Goal: Book appointment/travel/reservation

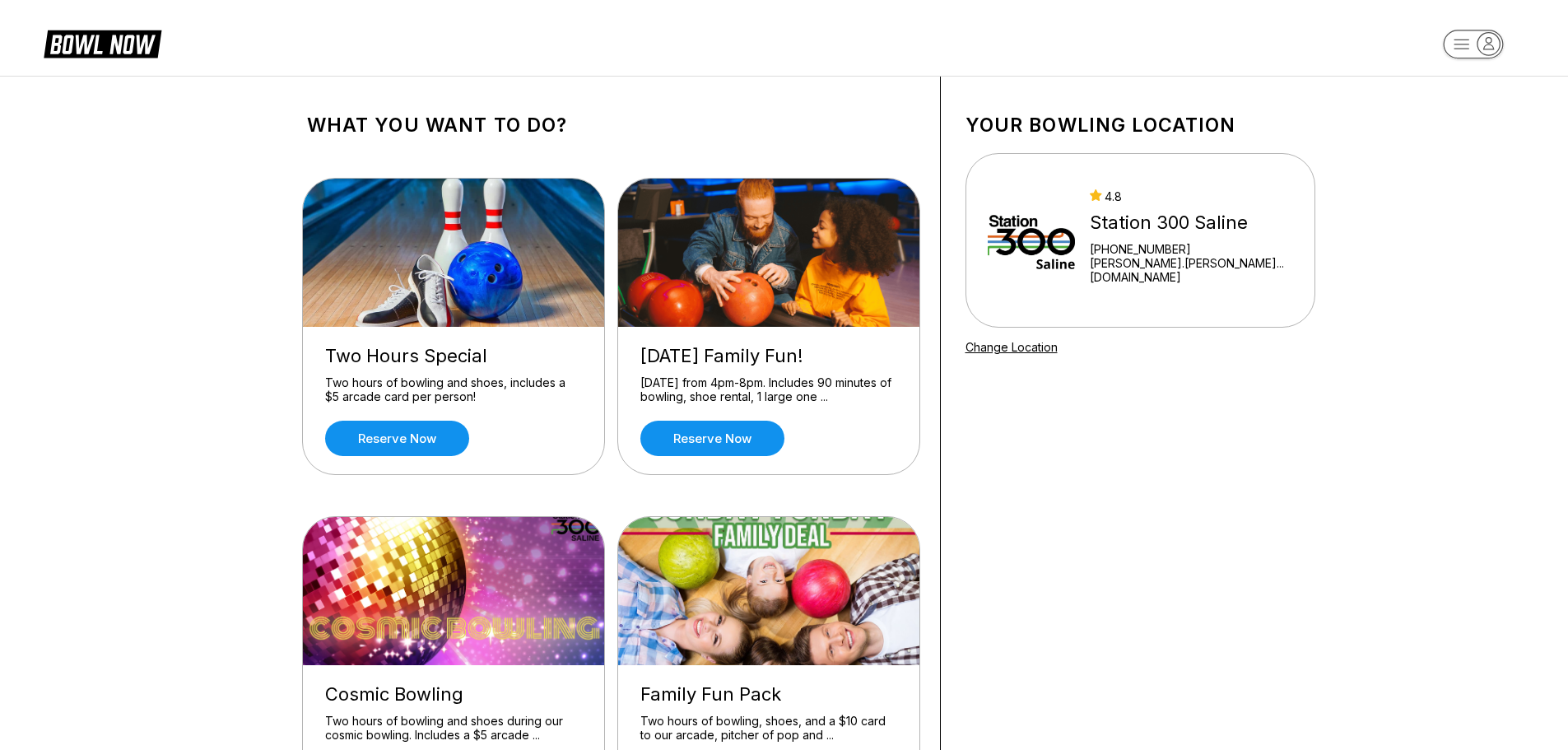
click at [720, 222] on img at bounding box center [769, 253] width 303 height 149
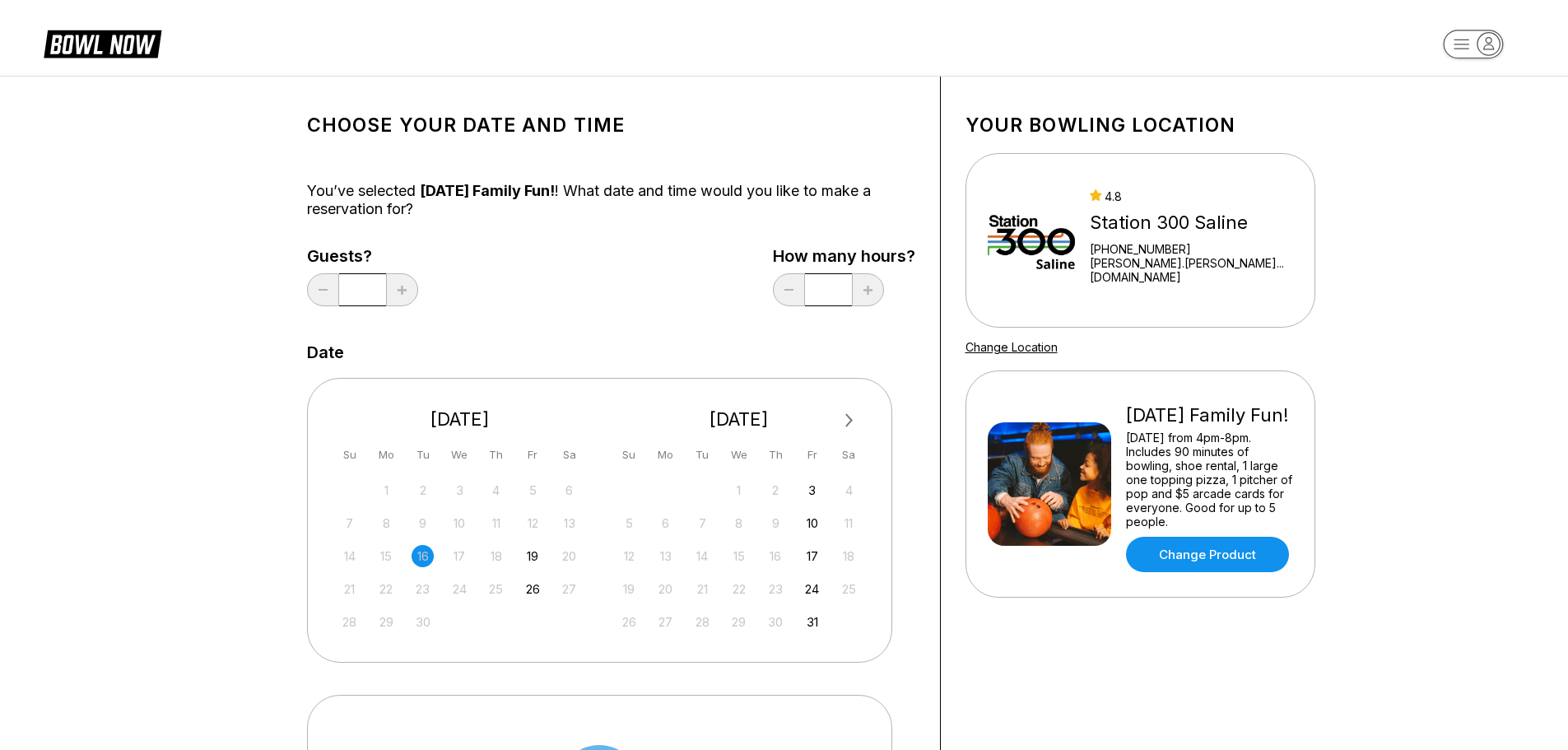
click at [501, 326] on div "Choose your Date and time You’ve selected Friday Family Fun! ! What date and ti…" at bounding box center [611, 536] width 608 height 870
click at [543, 319] on div "Choose your Date and time You’ve selected Friday Family Fun! ! What date and ti…" at bounding box center [611, 536] width 608 height 870
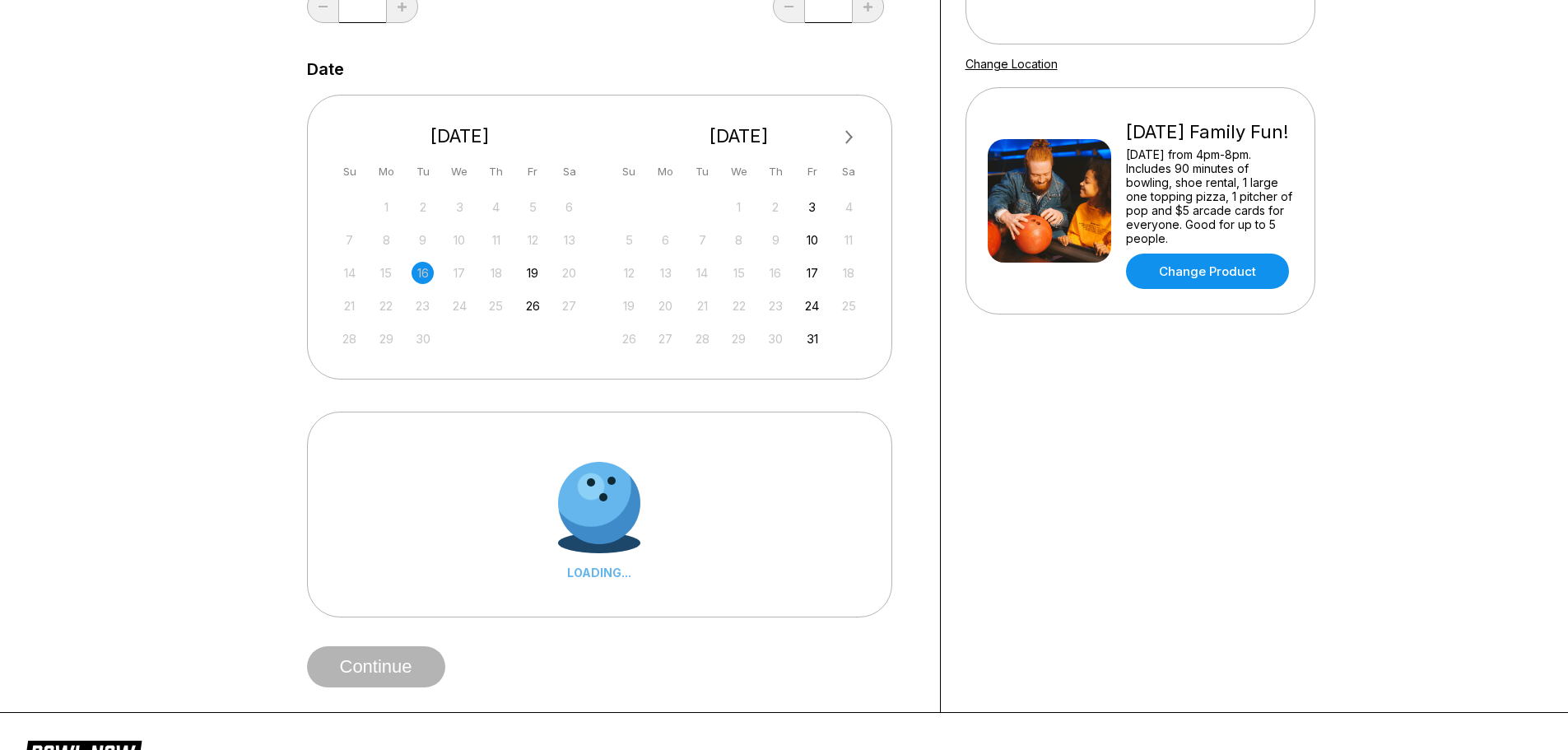
scroll to position [494, 0]
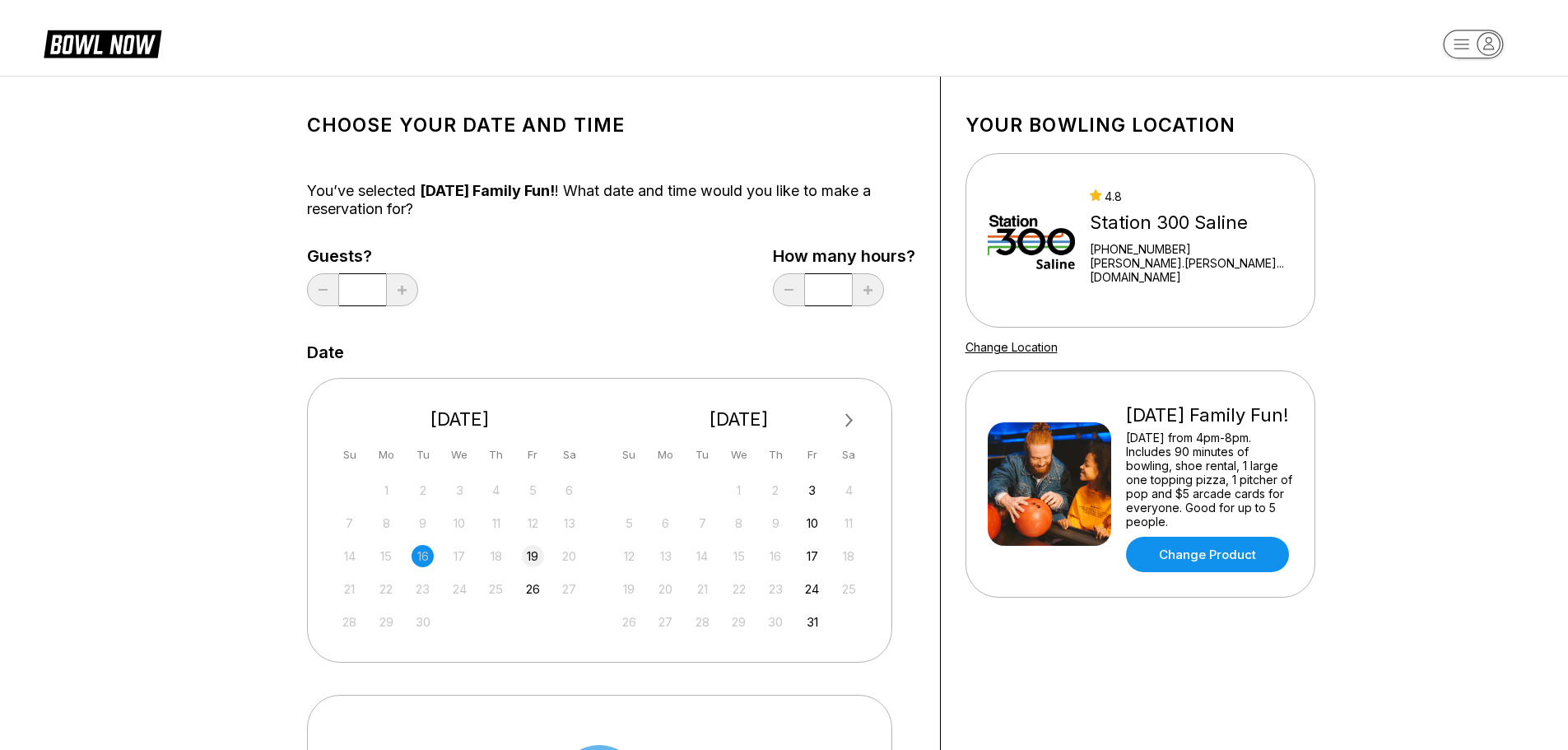
drag, startPoint x: 534, startPoint y: 550, endPoint x: 537, endPoint y: 564, distance: 14.3
click at [534, 552] on div "19" at bounding box center [533, 556] width 22 height 22
click at [807, 559] on div "17" at bounding box center [812, 556] width 22 height 22
